Goal: Task Accomplishment & Management: Complete application form

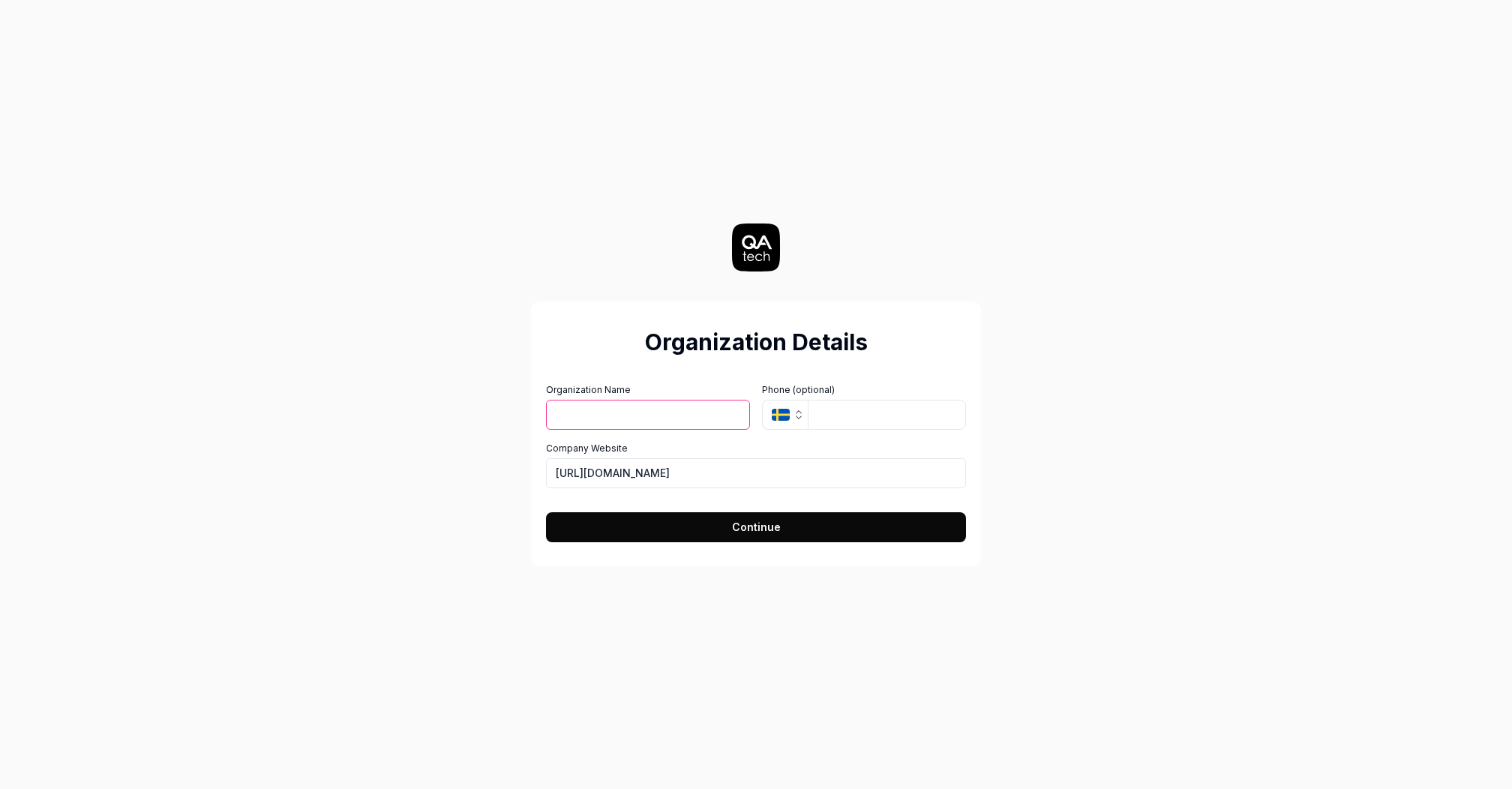
click at [657, 413] on input "Organization Name" at bounding box center [648, 414] width 204 height 30
click at [484, 408] on div "Organization Details Organization Name Organization Logo (Square minimum 256x25…" at bounding box center [756, 394] width 672 height 789
click at [673, 416] on input "Organization Name" at bounding box center [648, 414] width 204 height 30
type input "Shopee"
click at [876, 414] on input "tel" at bounding box center [887, 414] width 159 height 30
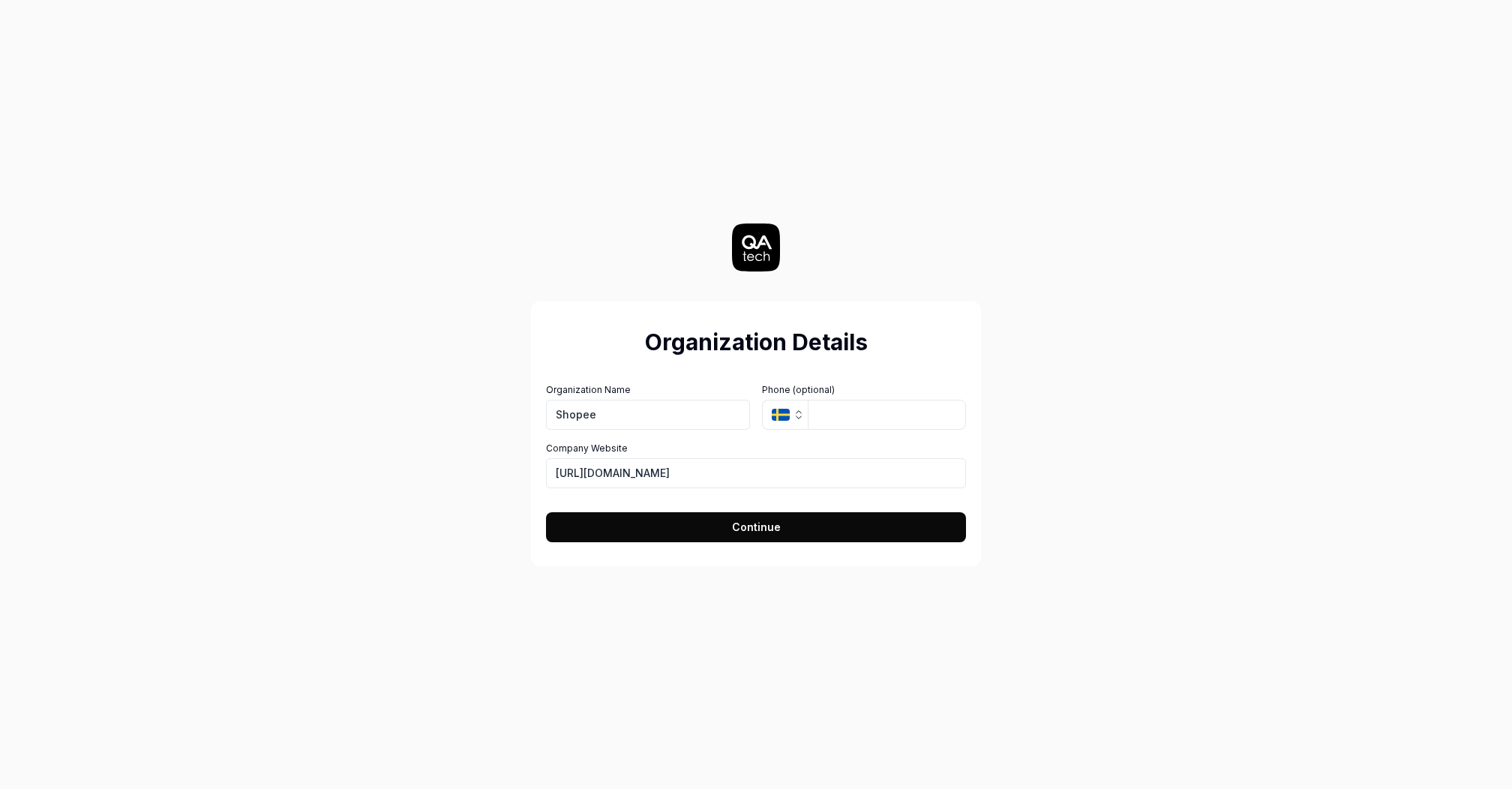
click at [802, 415] on icon "button" at bounding box center [798, 414] width 12 height 12
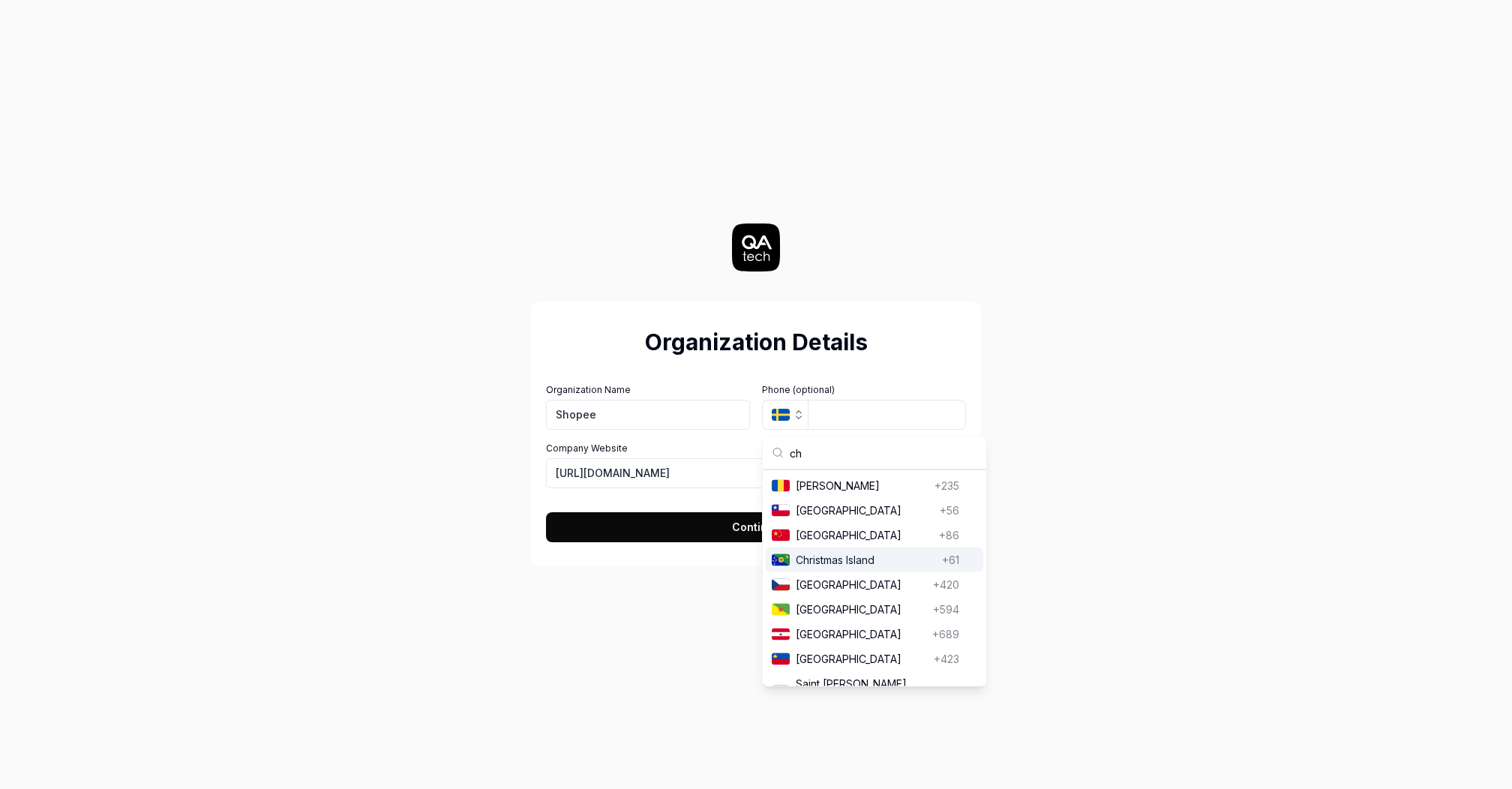
type input "ch"
click at [854, 539] on span "[GEOGRAPHIC_DATA]" at bounding box center [864, 534] width 138 height 15
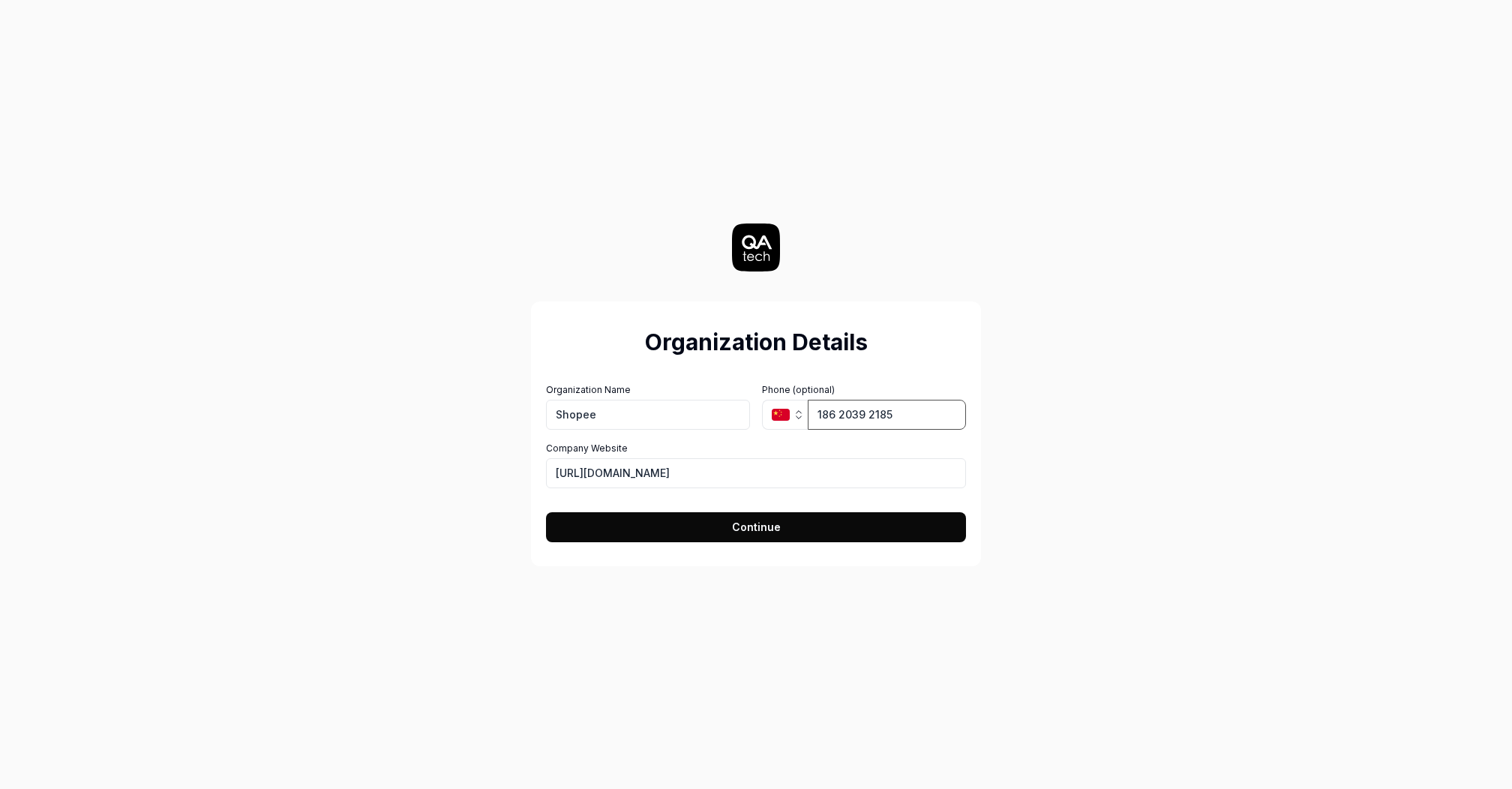
type input "186 2039 2185"
click at [844, 511] on form "Organization Name Shopee Organization Logo (Square minimum 256x256px) Click to …" at bounding box center [756, 458] width 420 height 168
click at [841, 530] on button "Continue" at bounding box center [756, 527] width 420 height 30
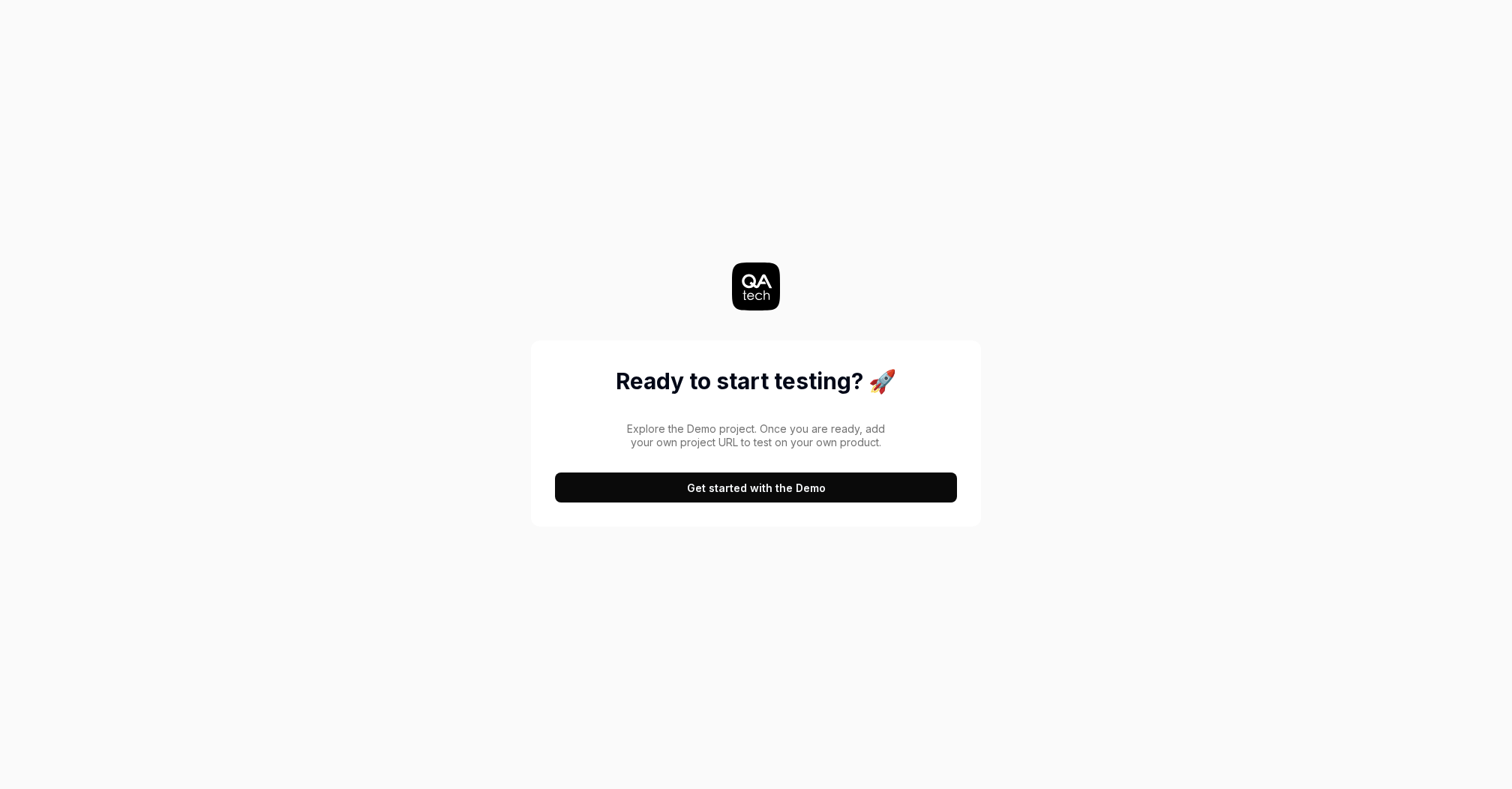
drag, startPoint x: 755, startPoint y: 495, endPoint x: 693, endPoint y: 593, distance: 116.0
click at [693, 593] on div "Ready to start testing? 🚀 Explore the Demo project. Once you are ready, add you…" at bounding box center [756, 394] width 672 height 789
click at [762, 492] on button "Get started with the Demo" at bounding box center [756, 487] width 402 height 30
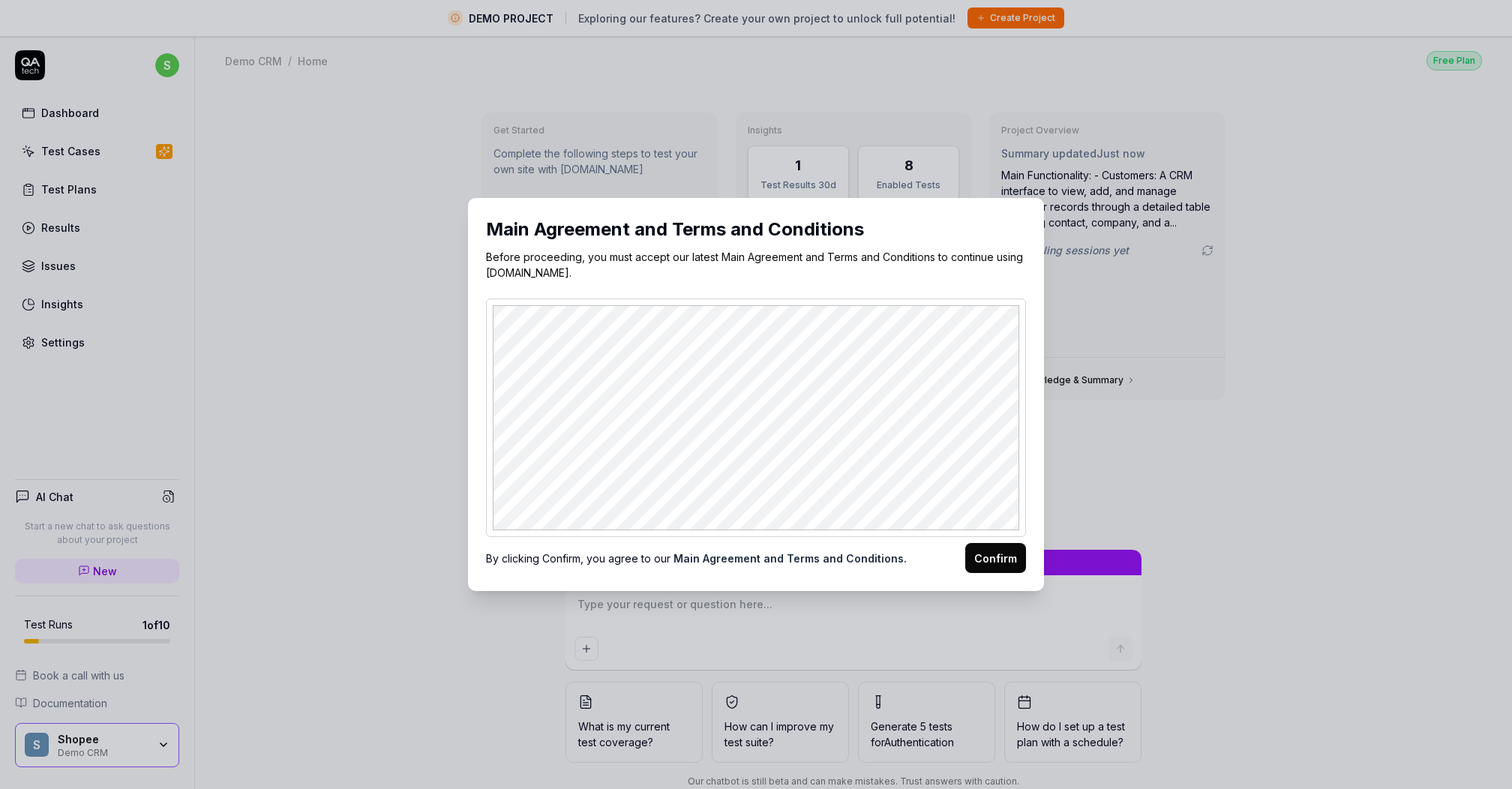
click at [998, 560] on button "Confirm" at bounding box center [995, 557] width 61 height 30
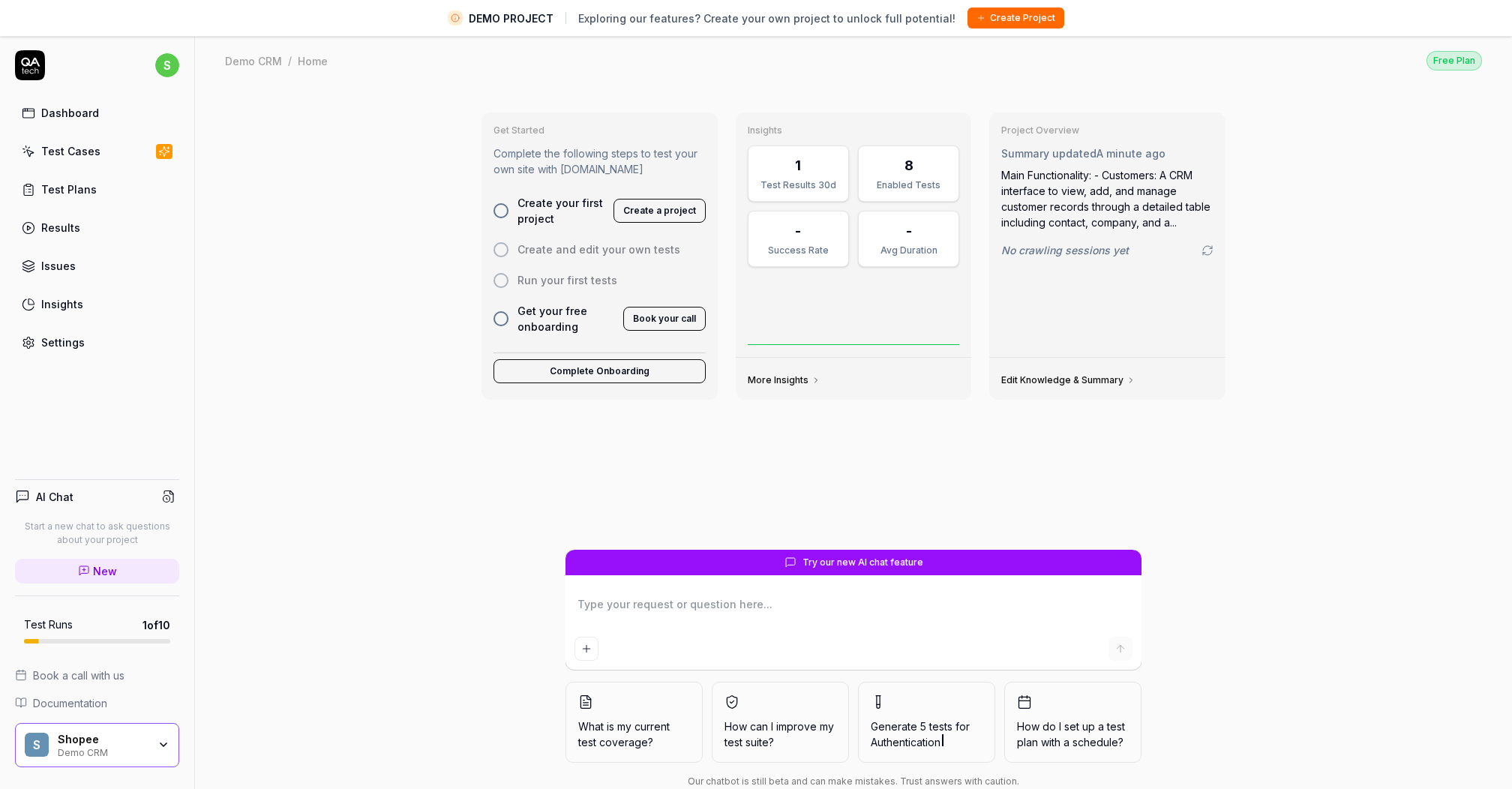
click at [167, 743] on icon "button" at bounding box center [164, 744] width 12 height 12
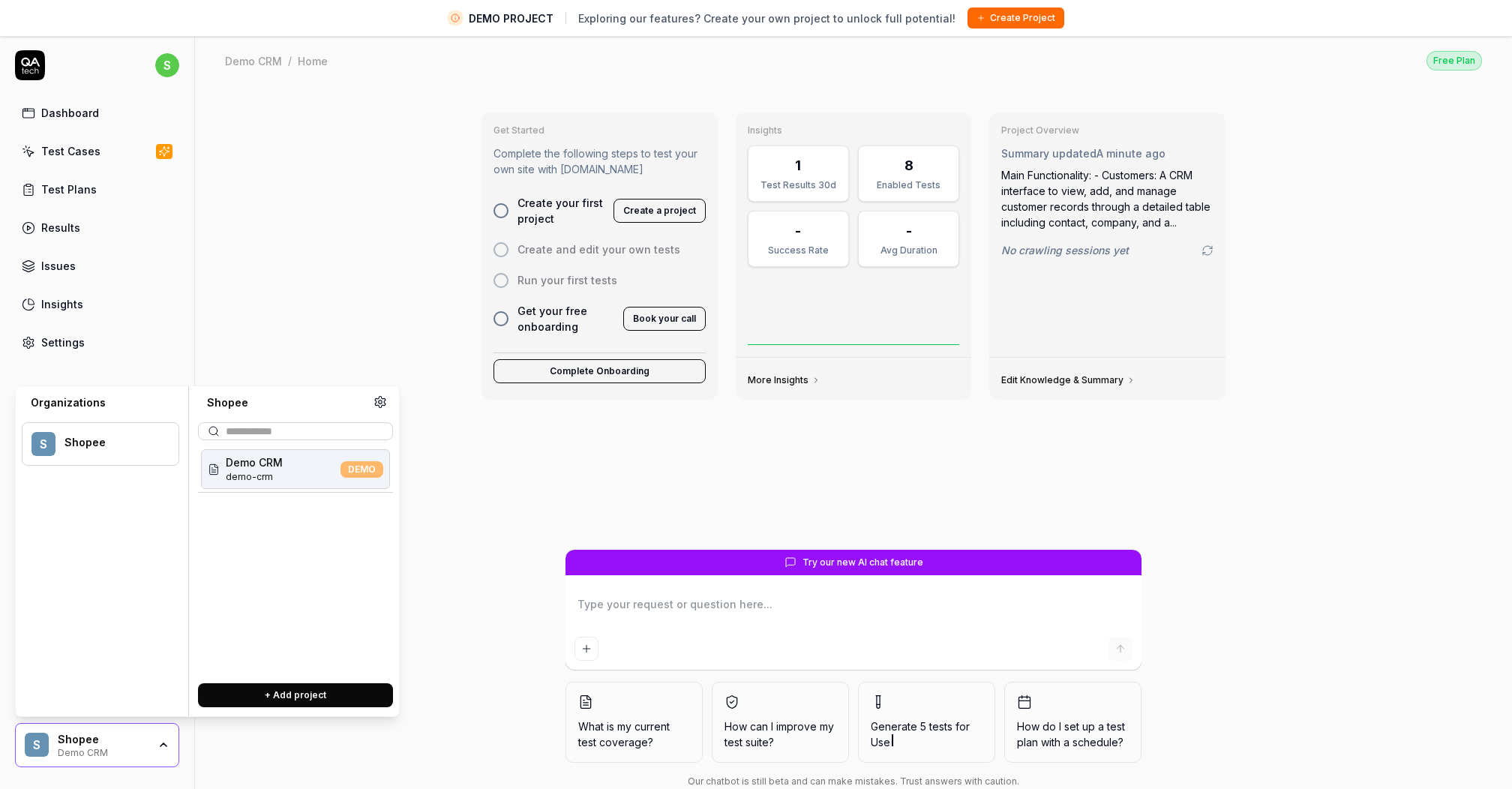
click at [468, 546] on div "Get Started Complete the following steps to test your own site with [DOMAIN_NAM…" at bounding box center [854, 455] width 1318 height 739
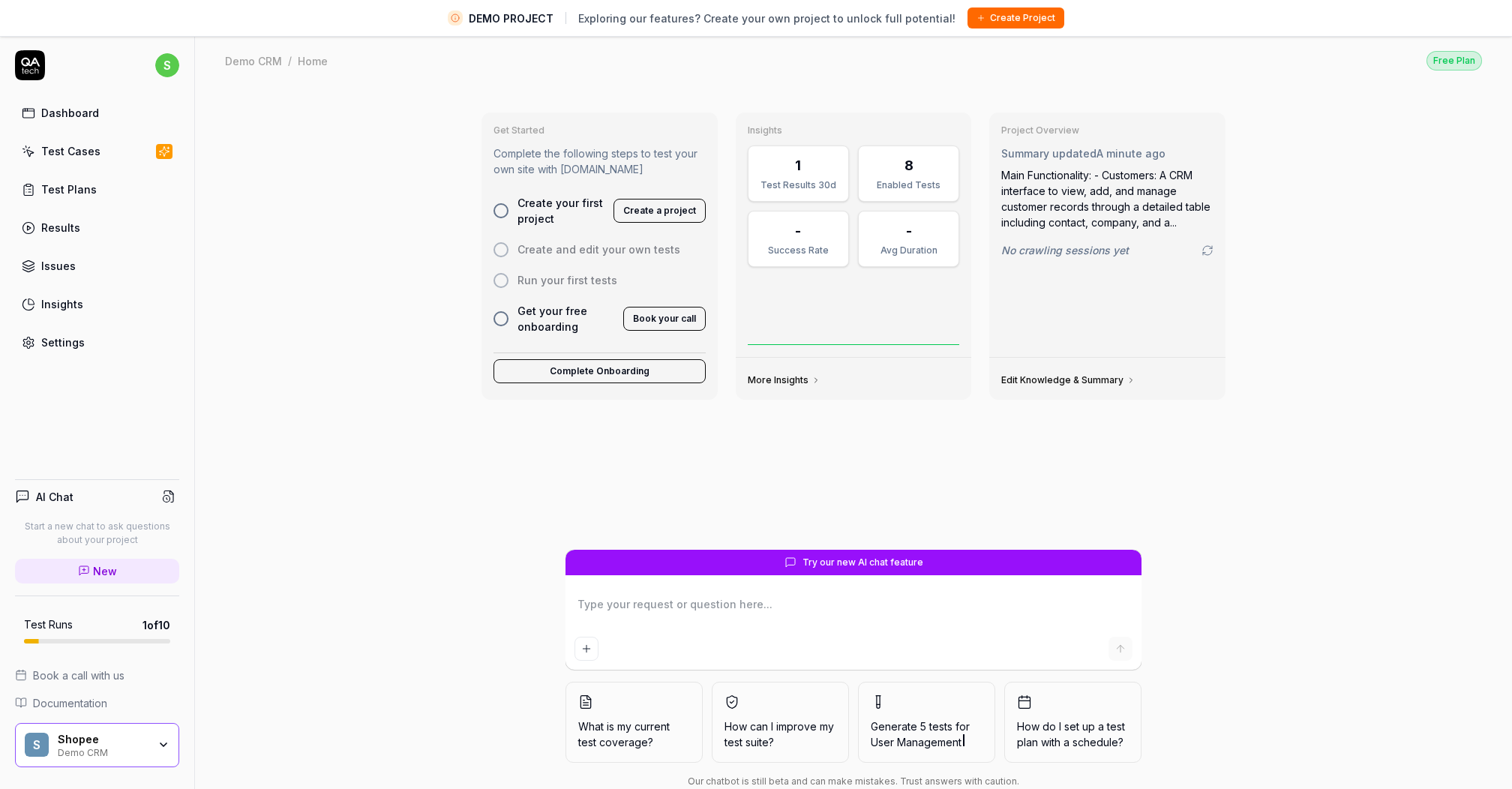
scroll to position [35, 0]
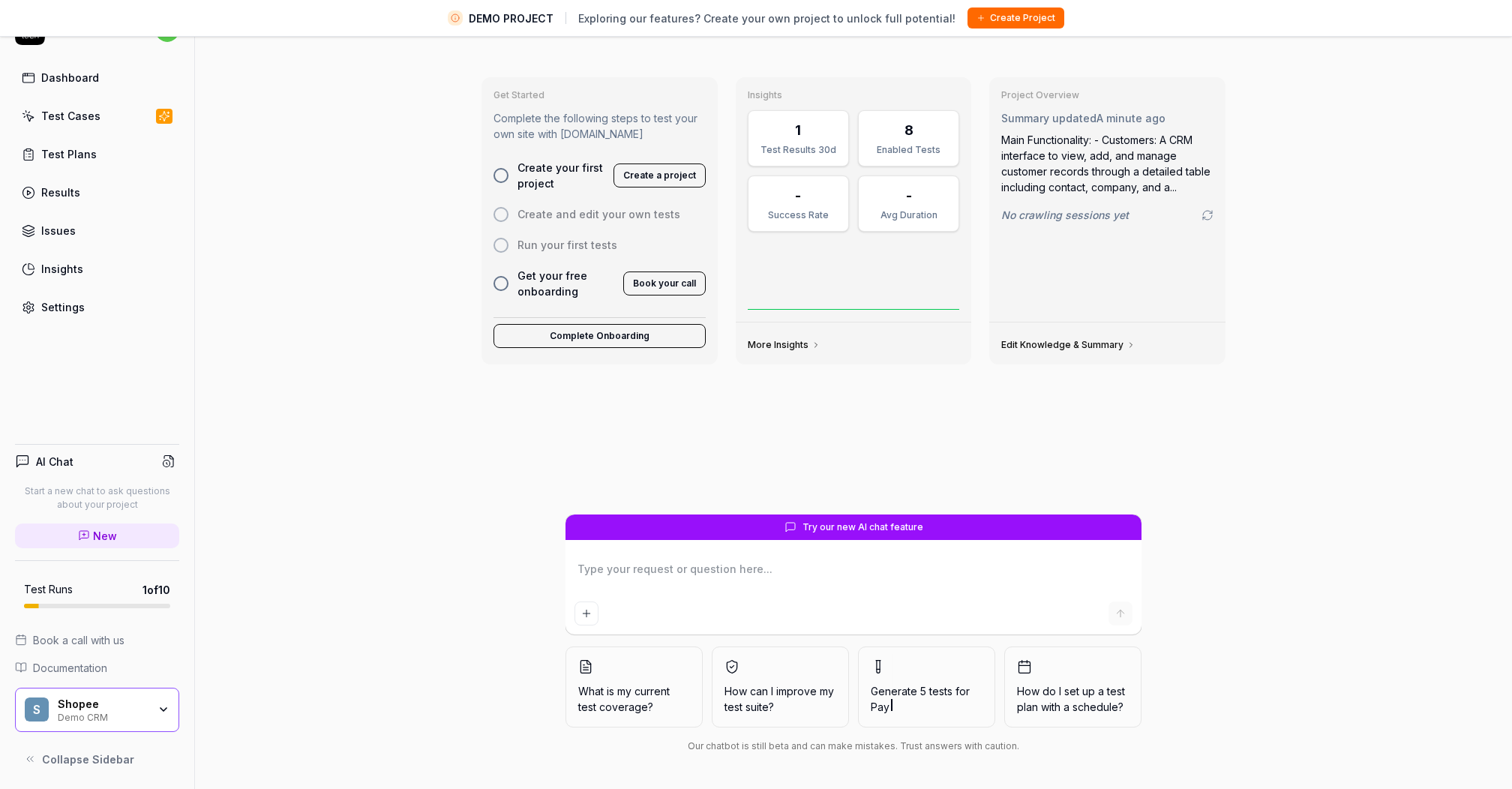
click at [67, 667] on span "Documentation" at bounding box center [70, 667] width 74 height 15
